Goal: Information Seeking & Learning: Check status

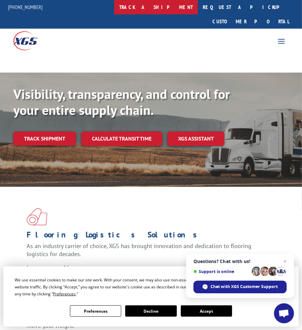
click at [166, 5] on link "track a shipment" at bounding box center [156, 7] width 84 height 14
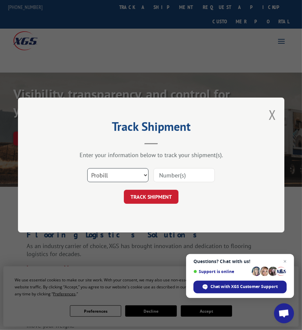
click at [115, 176] on select "Select category... Probill BOL PO" at bounding box center [117, 175] width 61 height 14
select select "bol"
click at [87, 168] on select "Select category... Probill BOL PO" at bounding box center [117, 175] width 61 height 14
click at [180, 175] on input at bounding box center [184, 175] width 61 height 14
click at [179, 169] on input at bounding box center [184, 175] width 61 height 14
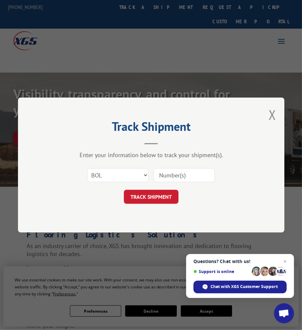
paste input "860820"
type input "860820"
click at [145, 200] on button "TRACK SHIPMENT" at bounding box center [151, 197] width 55 height 14
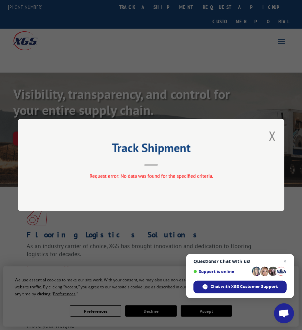
click at [103, 62] on div "Track Shipment Request error: No data was found for the specified criteria." at bounding box center [151, 165] width 302 height 330
click at [142, 1] on div "Track Shipment Request error: No data was found for the specified criteria." at bounding box center [151, 165] width 302 height 330
click at [145, 22] on div "Track Shipment Request error: No data was found for the specified criteria." at bounding box center [151, 165] width 302 height 330
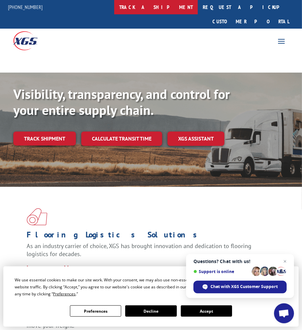
click at [156, 6] on link "track a shipment" at bounding box center [156, 7] width 84 height 14
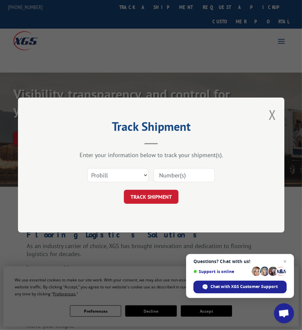
click at [183, 174] on input at bounding box center [184, 175] width 61 height 14
paste input "15989475"
type input "15989475"
click at [158, 198] on button "TRACK SHIPMENT" at bounding box center [151, 197] width 55 height 14
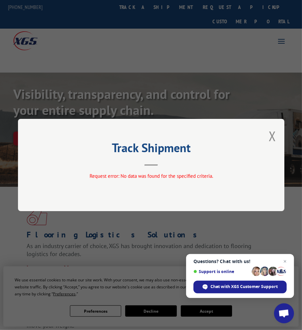
click at [97, 77] on div "Track Shipment Request error: No data was found for the specified criteria." at bounding box center [151, 165] width 302 height 330
